Goal: Task Accomplishment & Management: Manage account settings

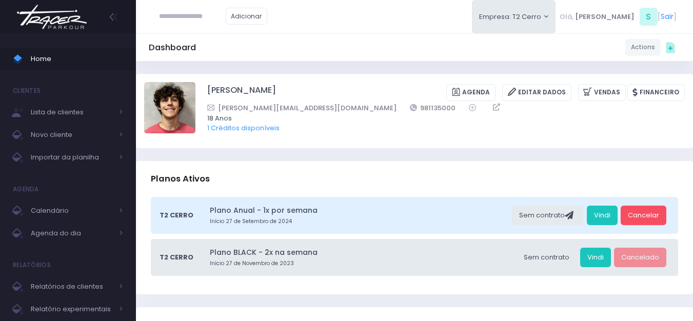
click at [70, 19] on img at bounding box center [52, 17] width 78 height 36
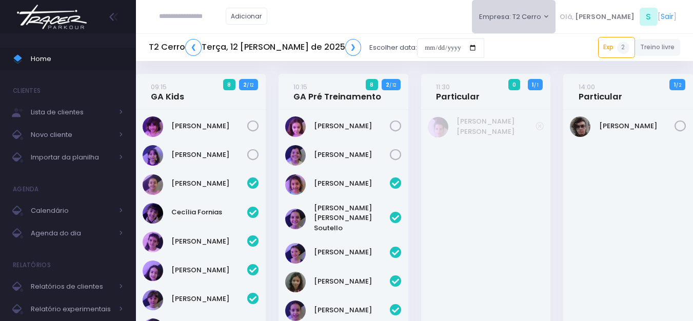
click at [556, 23] on button "Empresa: T2 Cerro" at bounding box center [514, 16] width 84 height 33
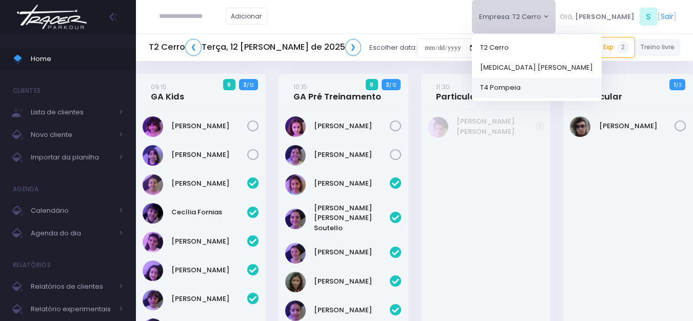
click at [545, 89] on link "T4 Pompeia" at bounding box center [537, 88] width 130 height 20
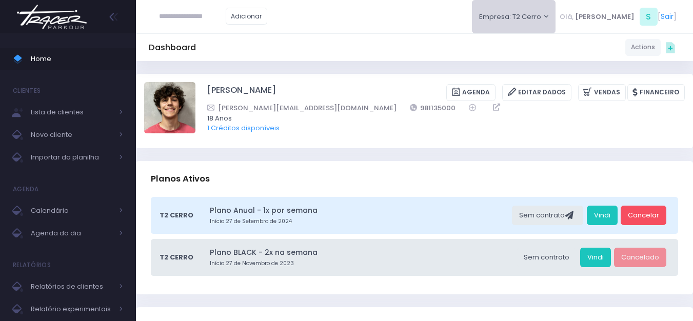
click at [556, 21] on button "Empresa: T2 Cerro" at bounding box center [514, 16] width 84 height 33
click at [550, 88] on link "T4 Pompeia" at bounding box center [537, 88] width 130 height 20
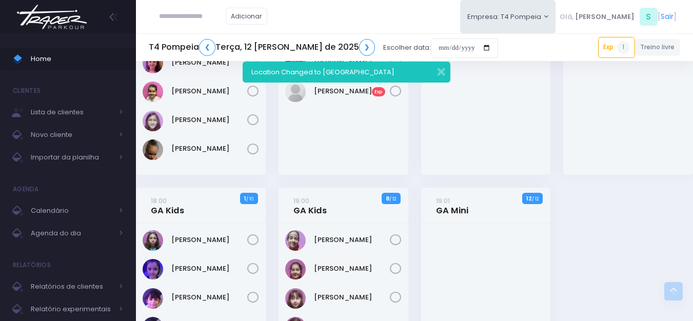
scroll to position [157, 0]
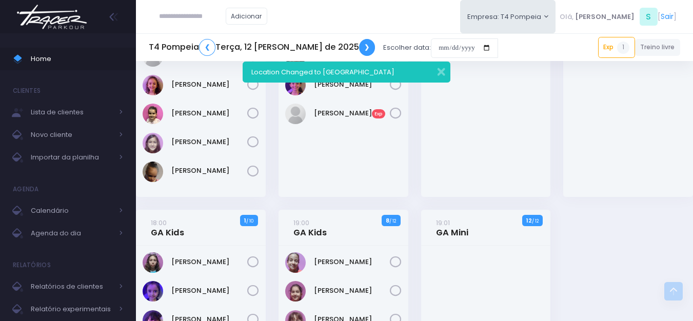
click at [359, 46] on link "❯" at bounding box center [367, 47] width 16 height 17
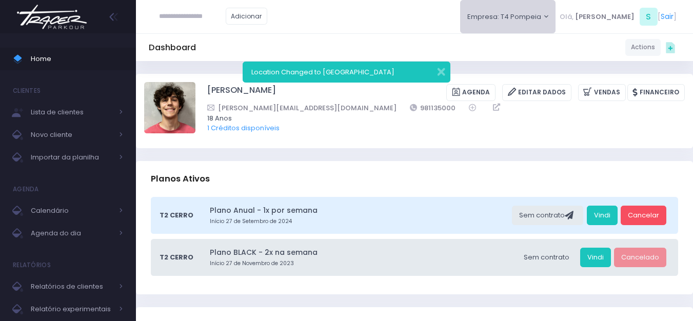
click at [555, 13] on button "Empresa: T4 Pompeia" at bounding box center [508, 16] width 96 height 33
click at [535, 81] on link "T4 Pompeia" at bounding box center [525, 88] width 130 height 20
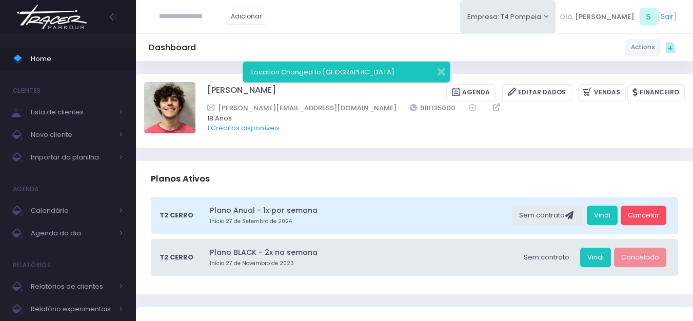
click at [74, 21] on img at bounding box center [52, 17] width 78 height 36
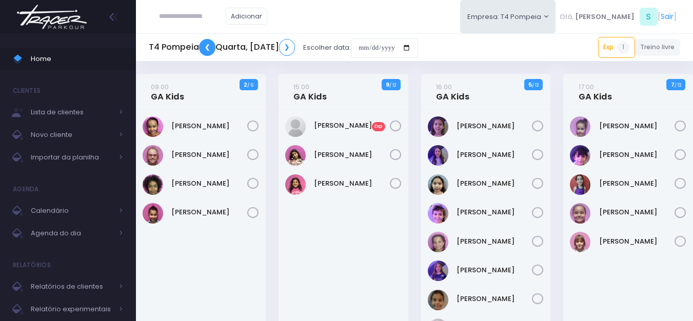
click at [209, 50] on link "❮" at bounding box center [207, 47] width 16 height 17
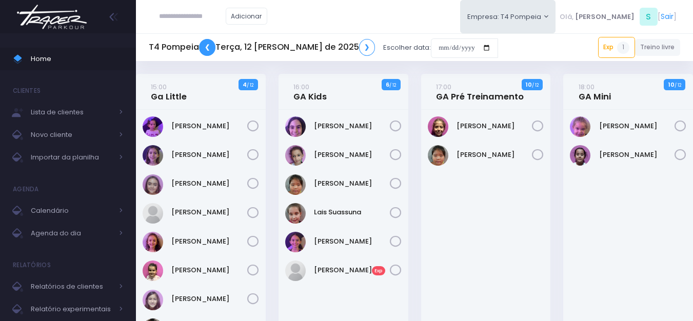
click at [212, 48] on link "❮" at bounding box center [207, 47] width 16 height 17
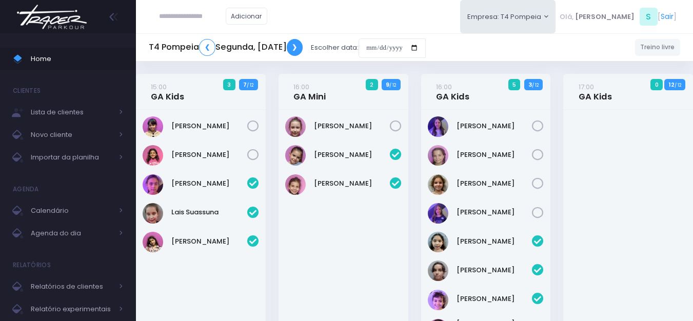
click at [303, 47] on link "❯" at bounding box center [295, 47] width 16 height 17
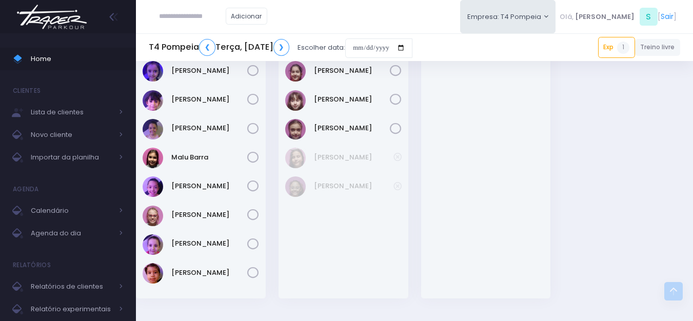
scroll to position [359, 0]
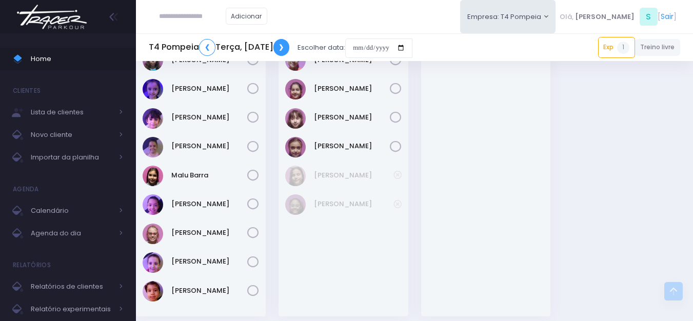
click at [290, 52] on link "❯" at bounding box center [282, 47] width 16 height 17
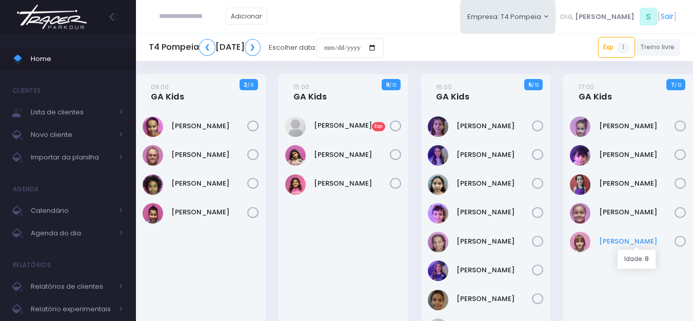
click at [605, 243] on link "Maria Fernanda" at bounding box center [638, 242] width 76 height 10
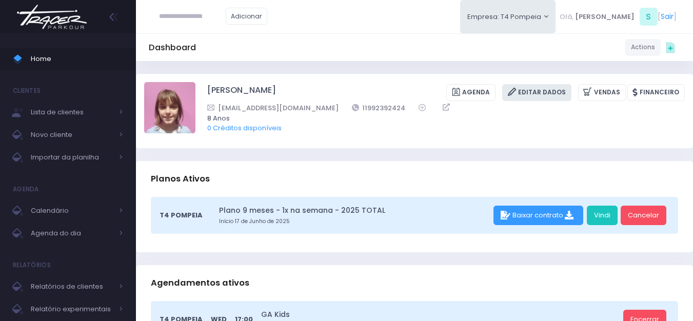
click at [555, 95] on link "Editar Dados" at bounding box center [537, 92] width 69 height 17
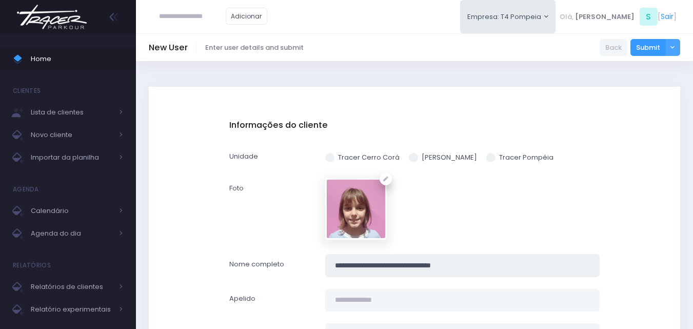
drag, startPoint x: 356, startPoint y: 267, endPoint x: 394, endPoint y: 263, distance: 37.7
click at [394, 263] on input "**********" at bounding box center [462, 265] width 275 height 23
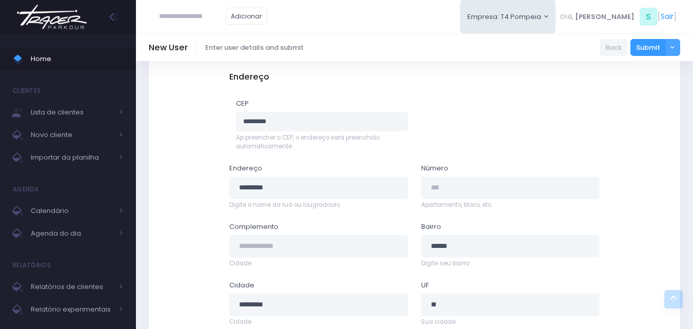
scroll to position [593, 0]
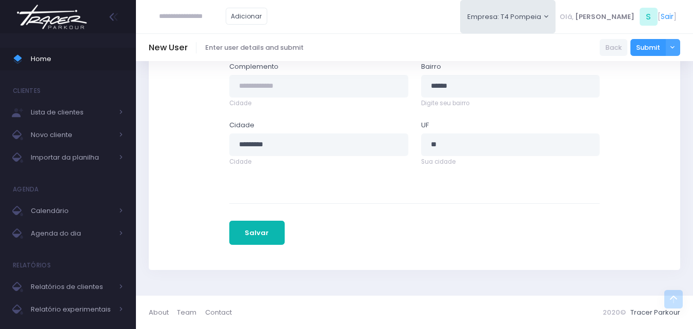
type input "**********"
click at [261, 230] on button "Salvar" at bounding box center [256, 233] width 55 height 25
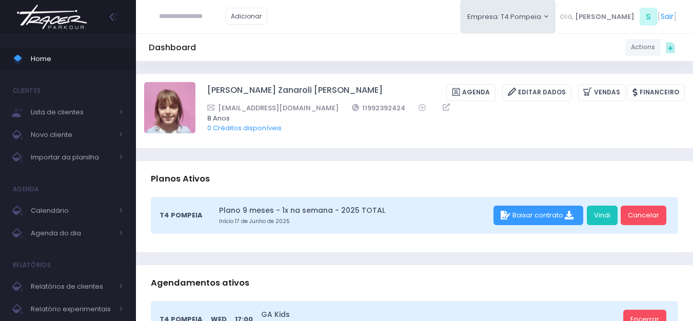
click at [55, 13] on img at bounding box center [52, 17] width 78 height 36
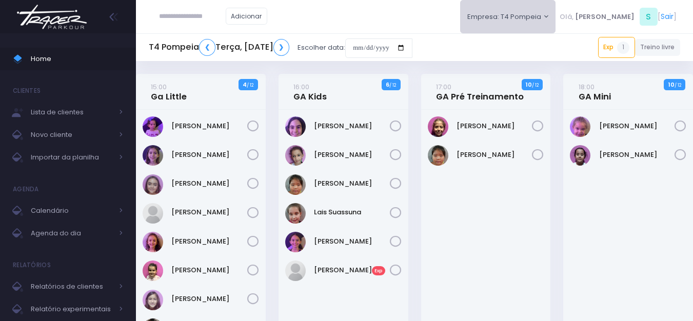
click at [556, 24] on button "Empresa: T4 Pompeia" at bounding box center [508, 16] width 96 height 33
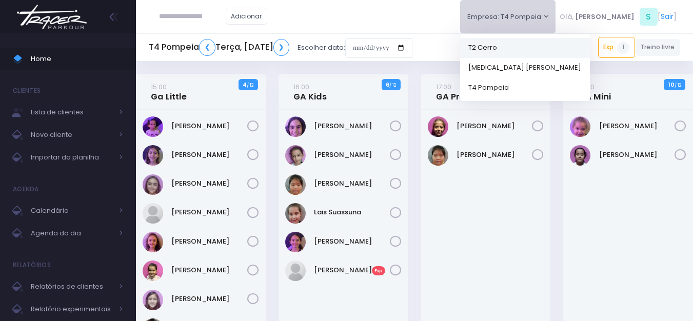
click at [529, 55] on link "T2 Cerro" at bounding box center [525, 47] width 130 height 20
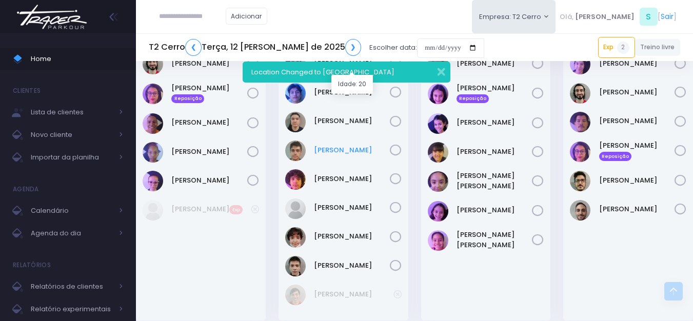
scroll to position [1415, 0]
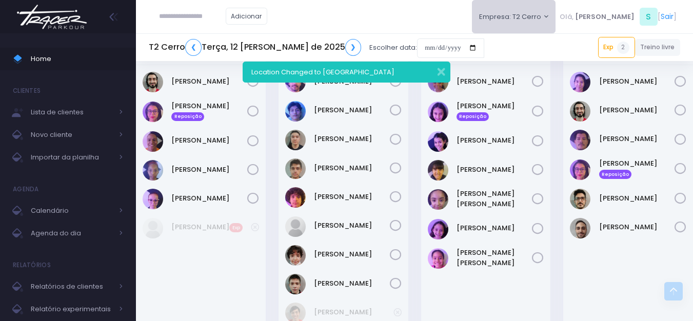
click at [539, 10] on button "Empresa: T2 Cerro" at bounding box center [514, 16] width 84 height 33
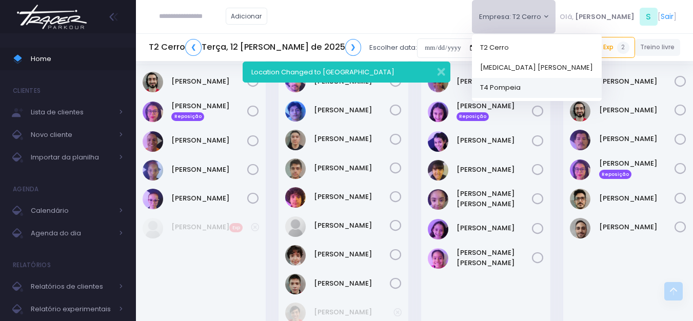
click at [543, 89] on link "T4 Pompeia" at bounding box center [537, 88] width 130 height 20
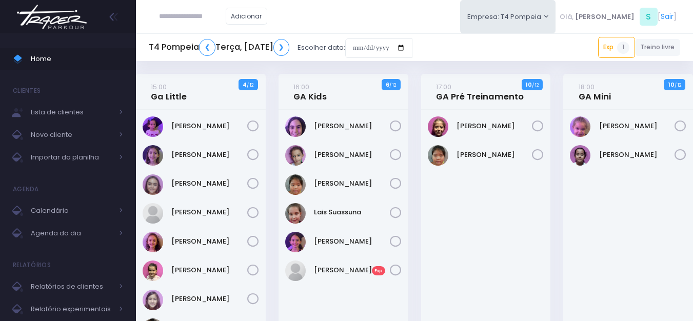
click at [80, 22] on img at bounding box center [52, 17] width 78 height 36
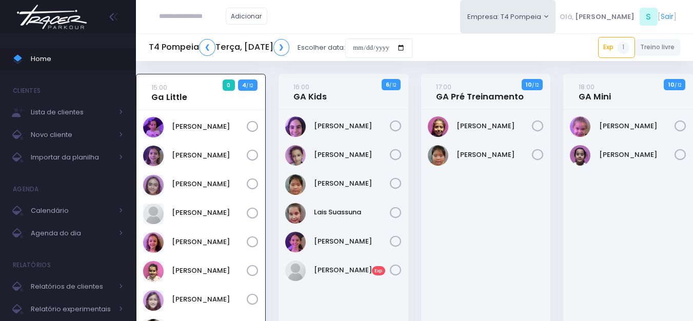
scroll to position [74, 0]
